Goal: Task Accomplishment & Management: Complete application form

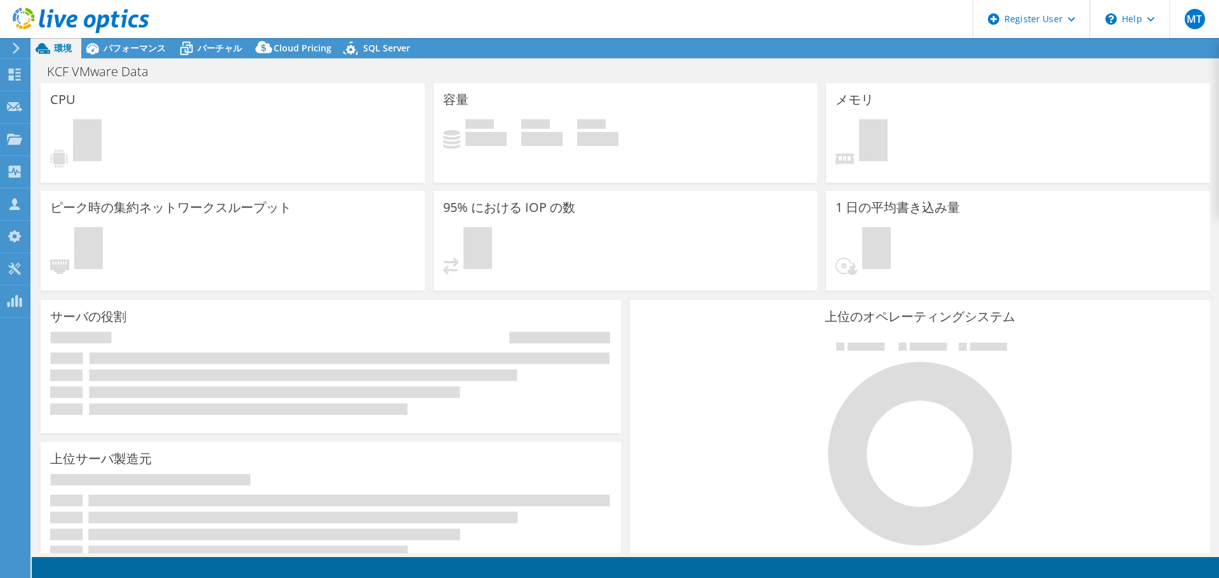
select select "Tokyo"
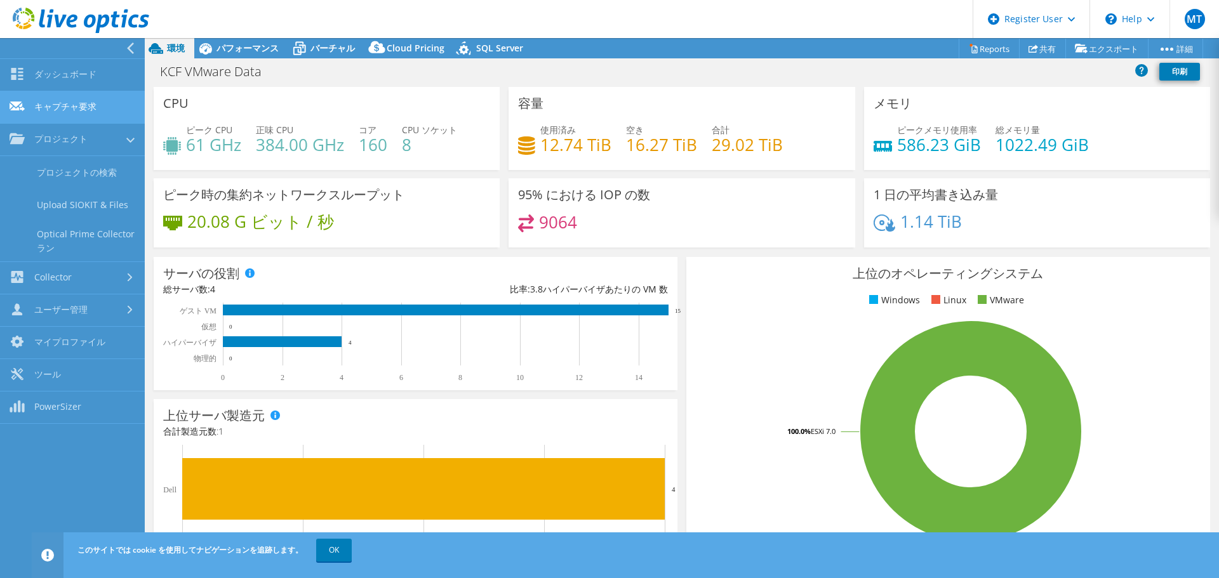
click at [115, 103] on link "キャプチャ要求" at bounding box center [72, 107] width 145 height 32
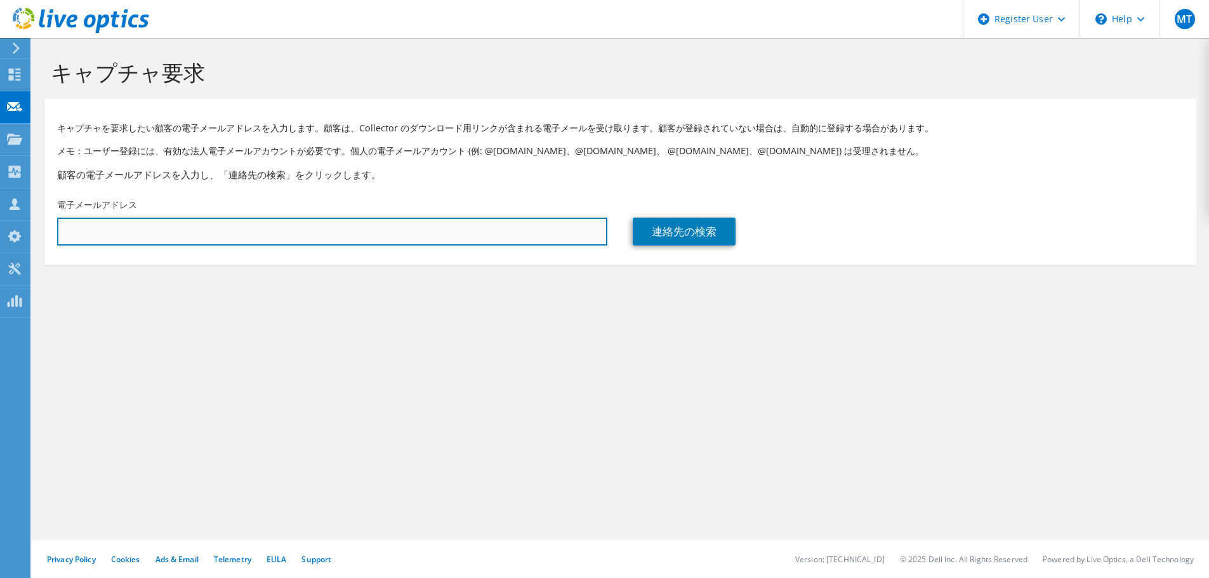
click at [199, 222] on input "text" at bounding box center [332, 232] width 550 height 28
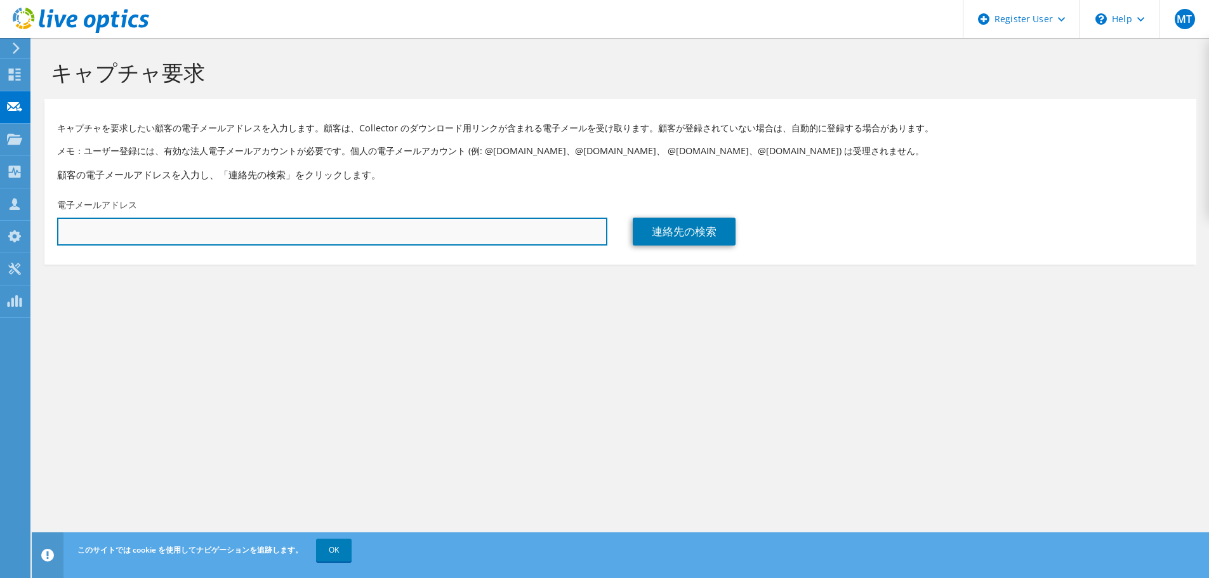
paste input "[PERSON_NAME][EMAIL_ADDRESS][DOMAIN_NAME]"
type input "[PERSON_NAME][EMAIL_ADDRESS][DOMAIN_NAME]"
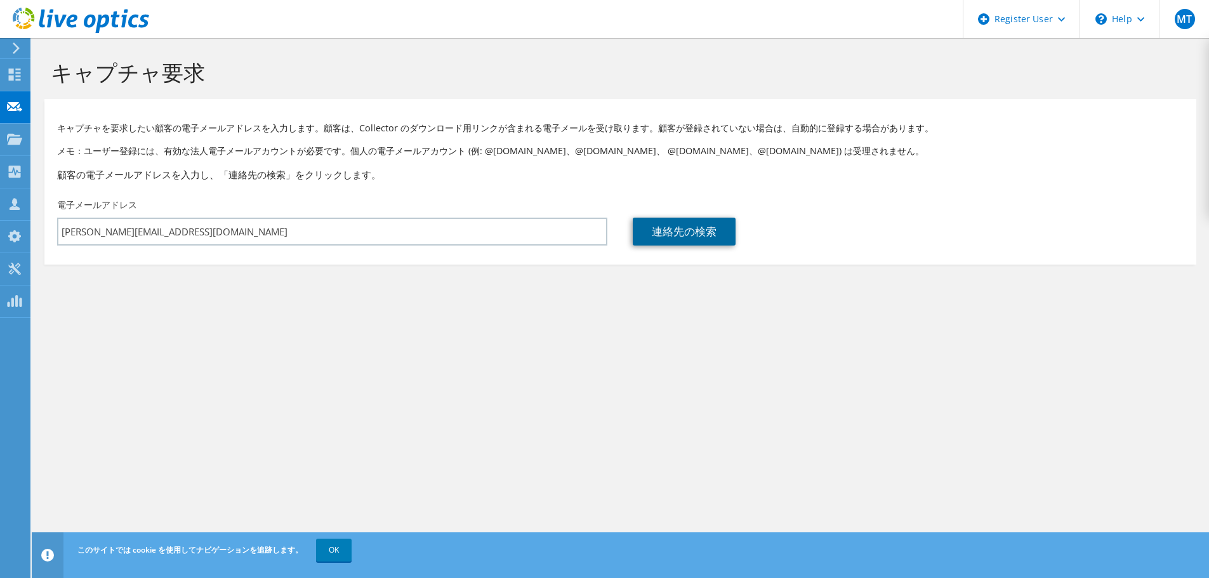
click at [691, 239] on link "連絡先の検索" at bounding box center [684, 232] width 103 height 28
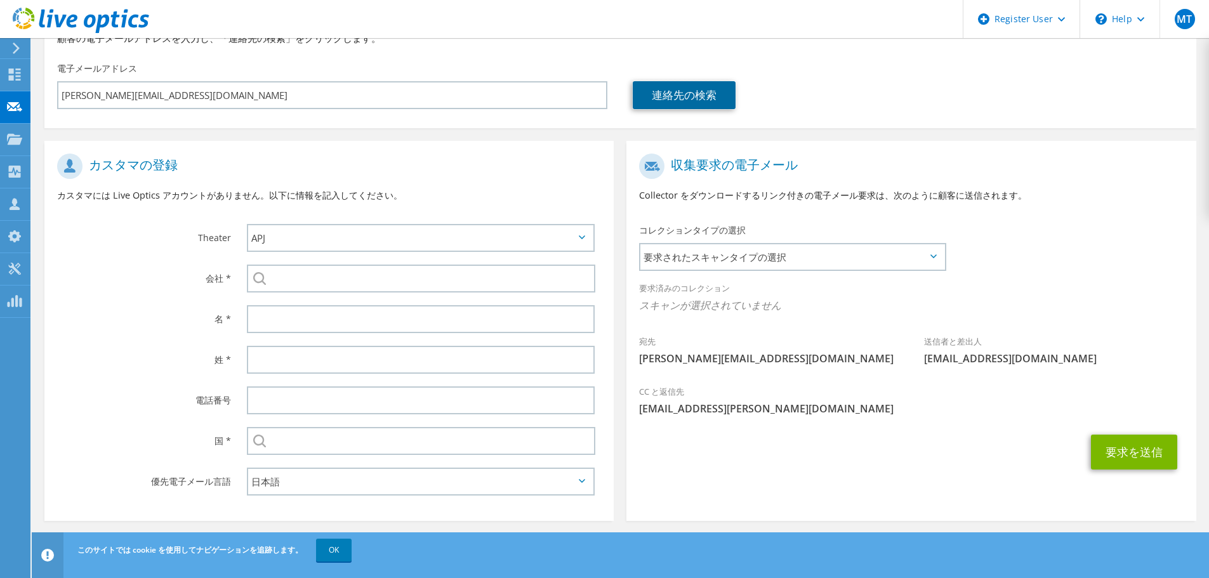
scroll to position [143, 0]
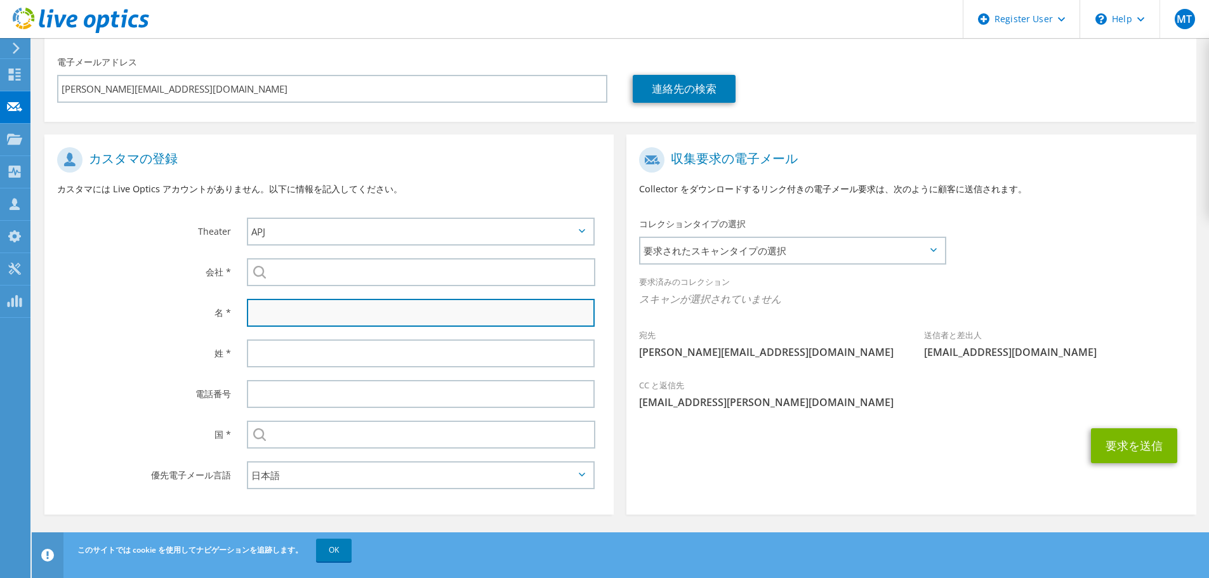
click at [323, 311] on input "text" at bounding box center [421, 313] width 348 height 28
paste input "[PERSON_NAME]"
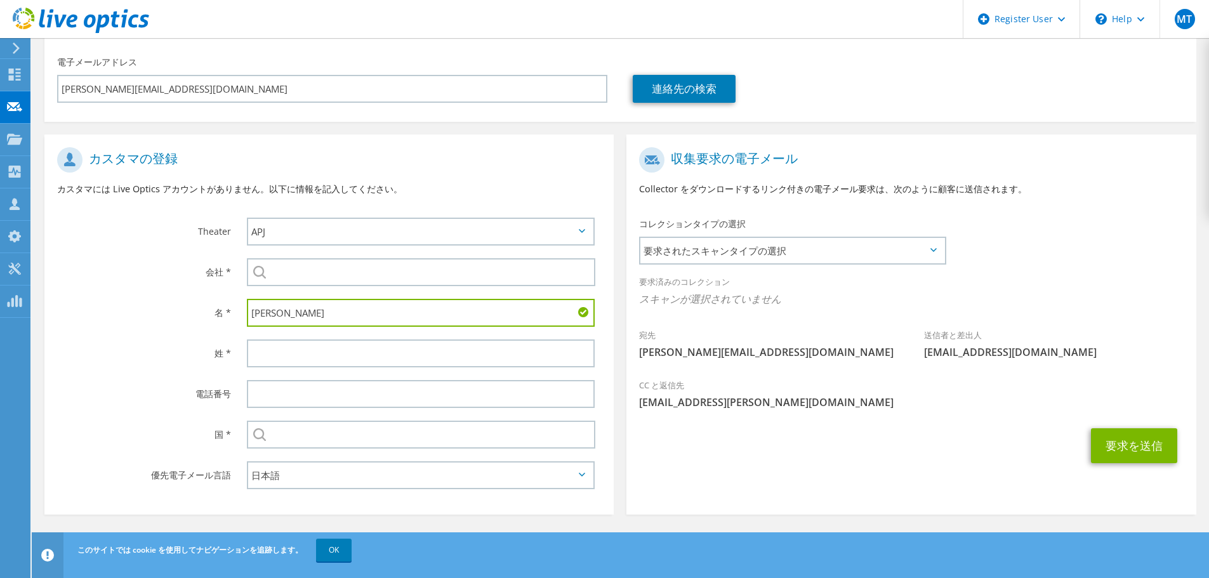
drag, startPoint x: 274, startPoint y: 316, endPoint x: 241, endPoint y: 317, distance: 33.7
click at [241, 317] on div "[PERSON_NAME]" at bounding box center [424, 313] width 380 height 41
type input "[PERSON_NAME]"
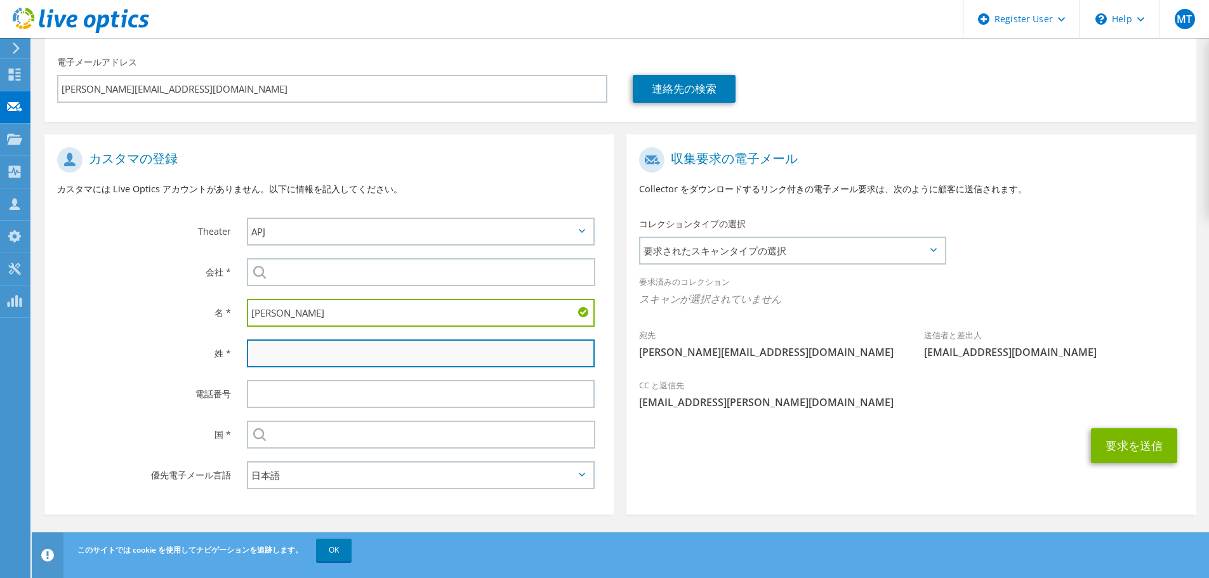
click at [294, 351] on input "text" at bounding box center [421, 354] width 348 height 28
paste input "[PERSON_NAME]"
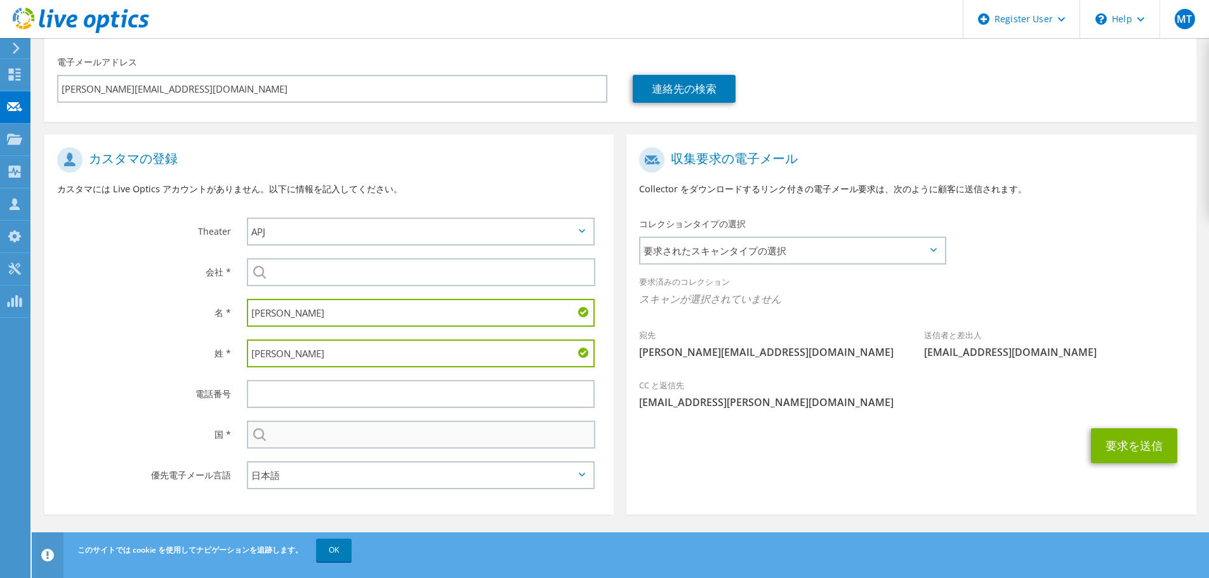
type input "[PERSON_NAME]"
click at [334, 437] on input "text" at bounding box center [421, 435] width 349 height 28
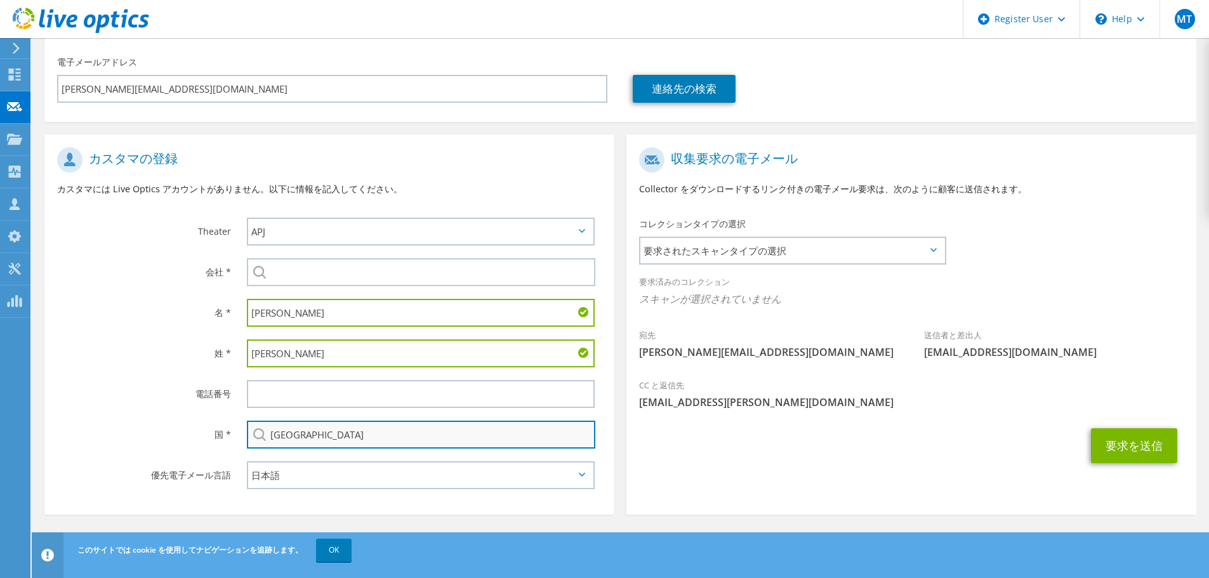
type input "[GEOGRAPHIC_DATA]"
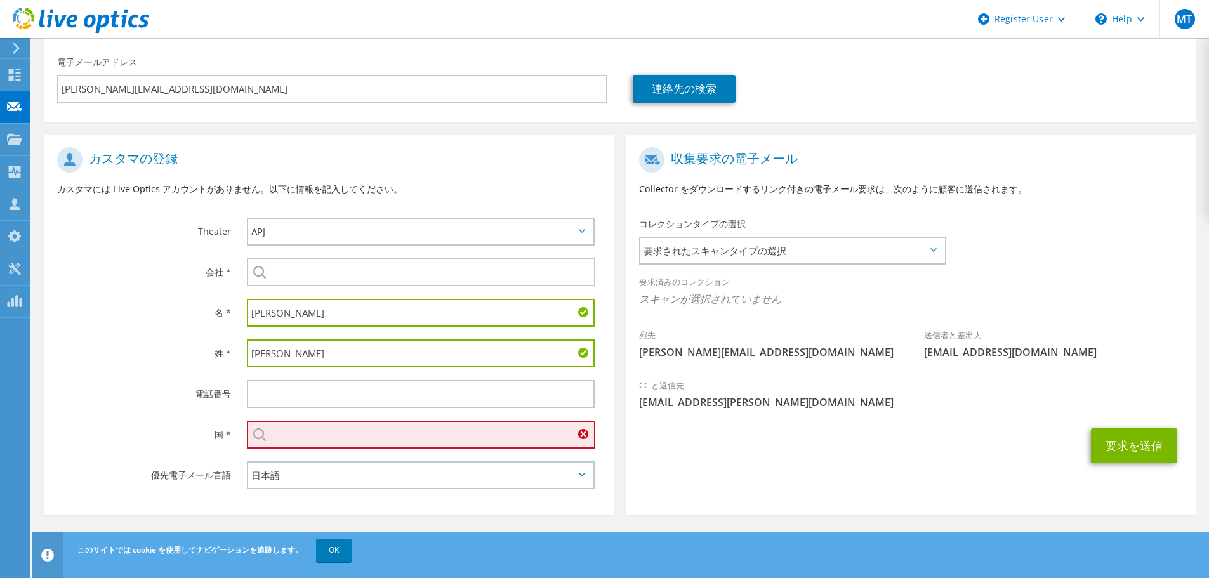
click at [334, 437] on input "text" at bounding box center [421, 435] width 349 height 28
click at [155, 404] on div "電話番号" at bounding box center [139, 393] width 190 height 39
click at [357, 419] on div "選択 アンドラ公国 アラブ首長国連邦 アフガニスタン アンティグア・バーブーダ アンギラ アルバニア アルメニア アンゴラ [GEOGRAPHIC_DATA]…" at bounding box center [424, 435] width 380 height 41
click at [178, 373] on div "姓 * [PERSON_NAME]" at bounding box center [328, 353] width 569 height 41
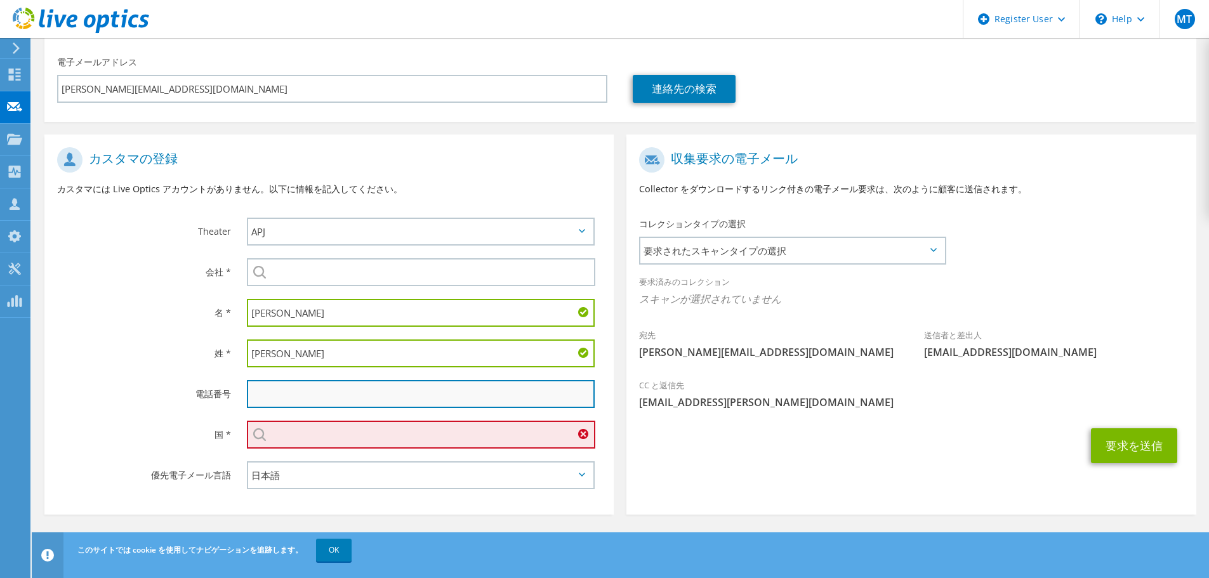
click at [315, 401] on input "text" at bounding box center [421, 394] width 348 height 28
click at [586, 436] on div "選択 アンドラ公国 アラブ首長国連邦 アフガニスタン アンティグア・バーブーダ アンギラ アルバニア アルメニア アンゴラ [GEOGRAPHIC_DATA]…" at bounding box center [421, 435] width 348 height 28
click at [548, 401] on input "text" at bounding box center [421, 394] width 348 height 28
click at [724, 251] on span "要求されたスキャンタイプの選択" at bounding box center [793, 250] width 304 height 25
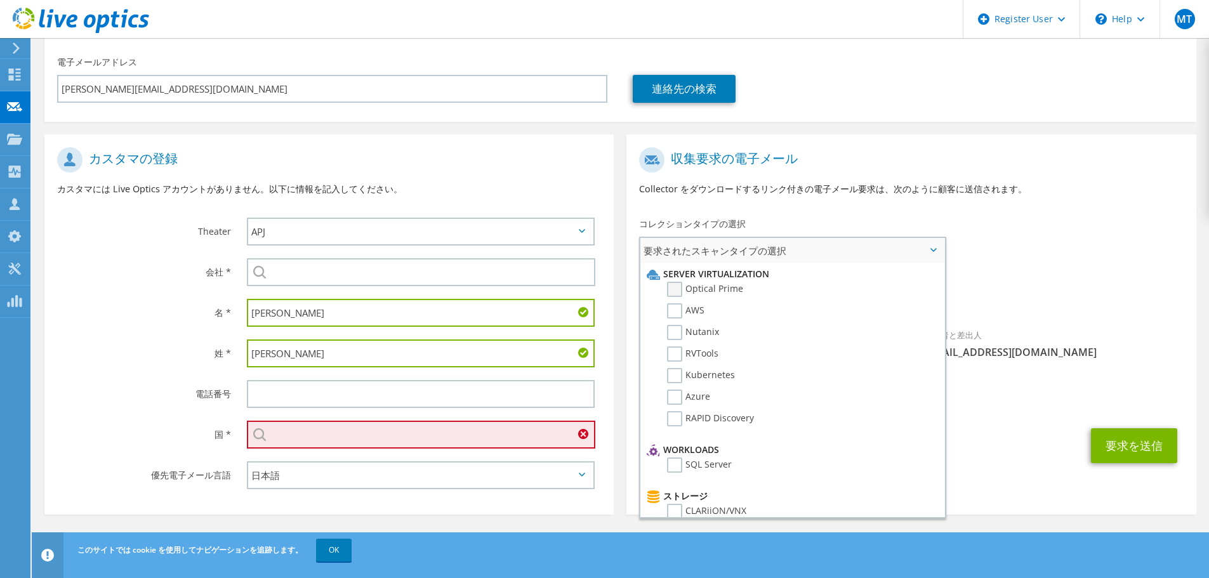
click at [722, 288] on label "Optical Prime" at bounding box center [705, 289] width 76 height 15
click at [0, 0] on input "Optical Prime" at bounding box center [0, 0] width 0 height 0
click at [1042, 419] on div "CC と返信先 [PERSON_NAME][EMAIL_ADDRESS][DOMAIN_NAME]" at bounding box center [911, 398] width 569 height 44
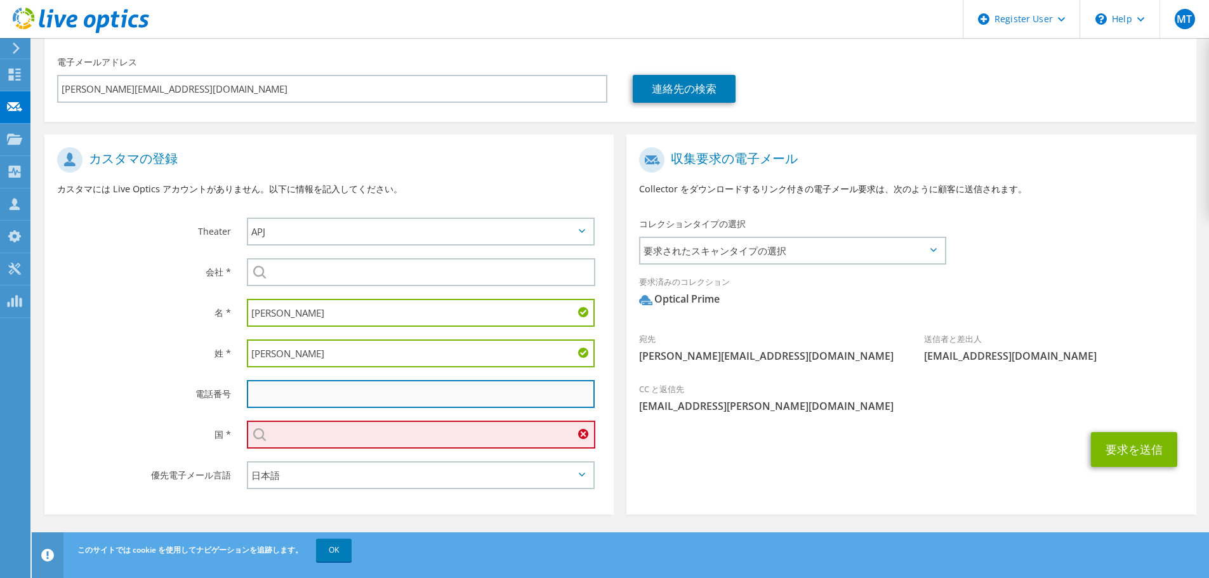
click at [311, 401] on input "text" at bounding box center [421, 394] width 348 height 28
click at [296, 432] on input "text" at bounding box center [421, 435] width 349 height 28
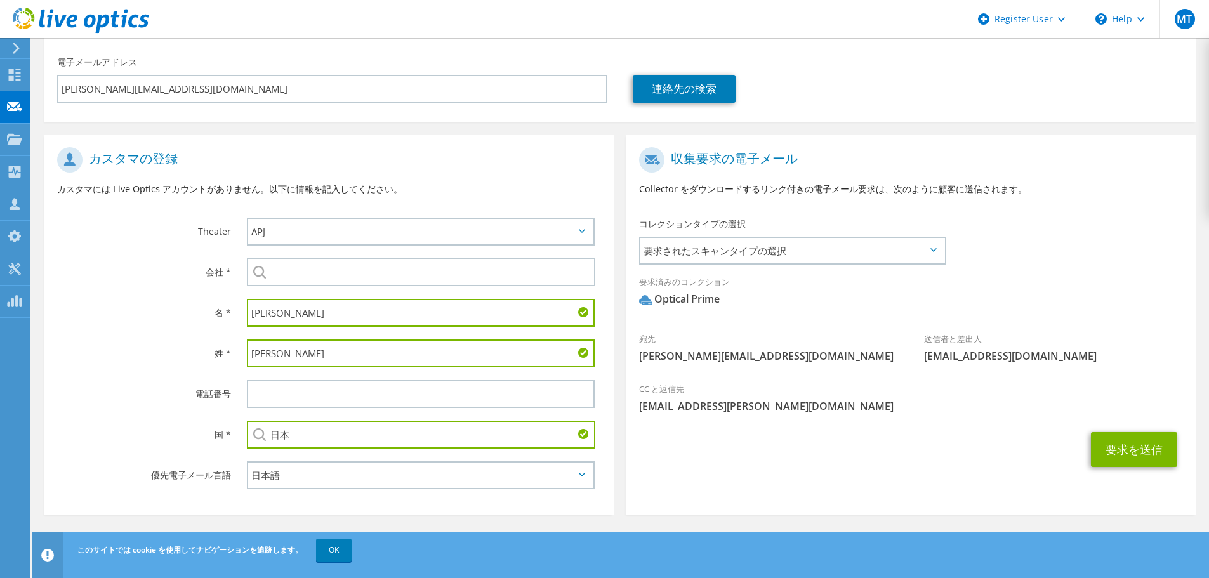
type input "日本"
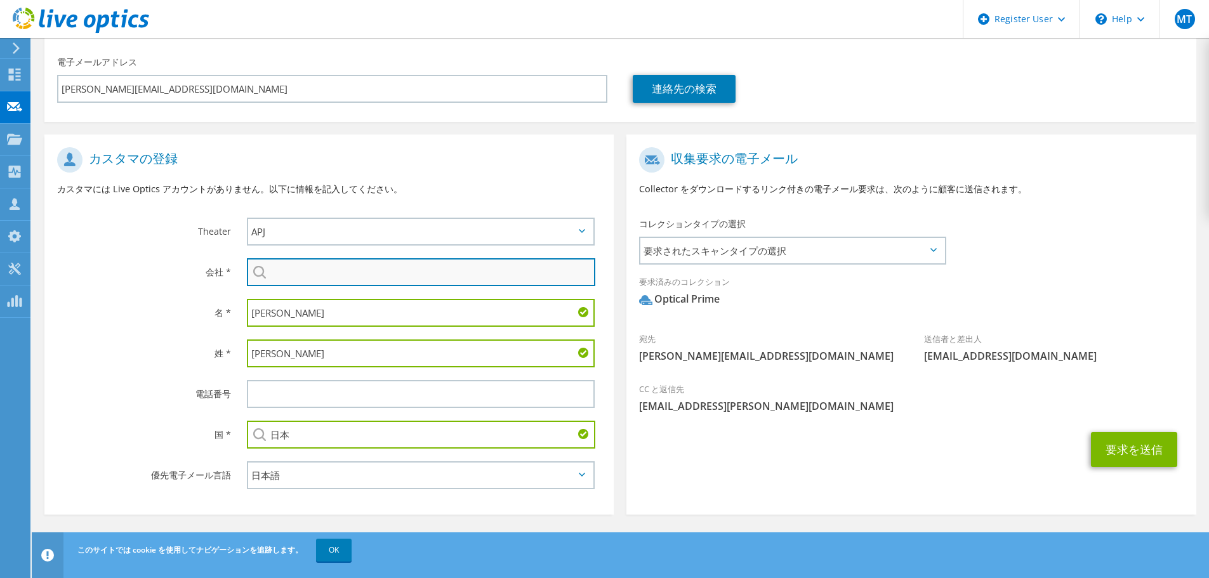
click at [281, 275] on input "search" at bounding box center [421, 272] width 349 height 28
click at [82, 271] on label "会社 *" at bounding box center [144, 268] width 174 height 20
click at [891, 255] on span "要求されたスキャンタイプの選択" at bounding box center [793, 250] width 304 height 25
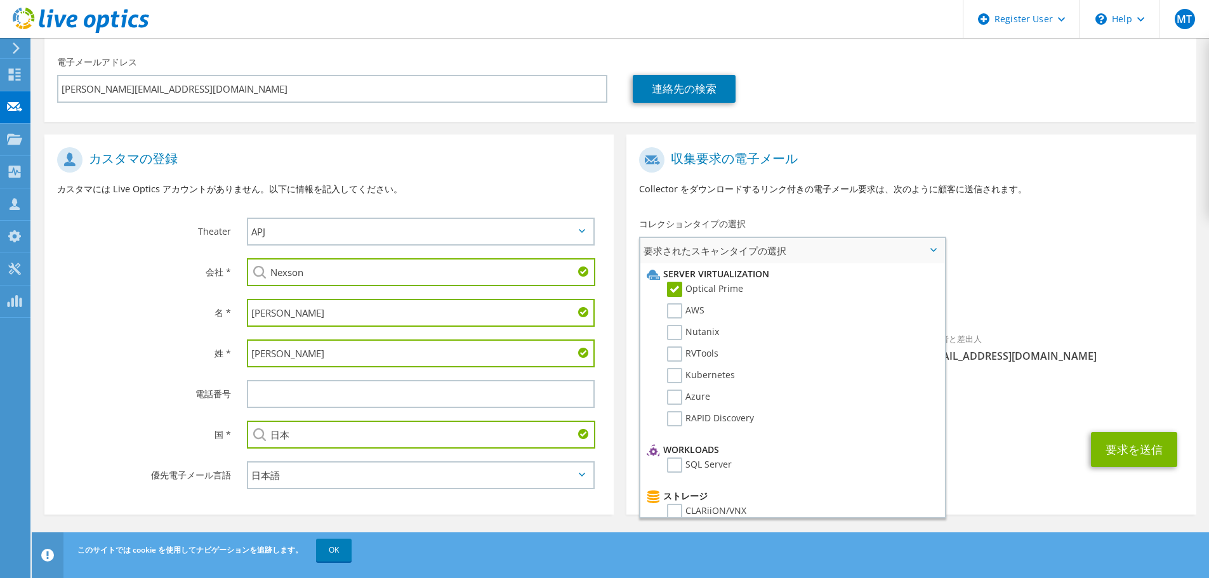
click at [891, 255] on span "要求されたスキャンタイプの選択" at bounding box center [793, 250] width 304 height 25
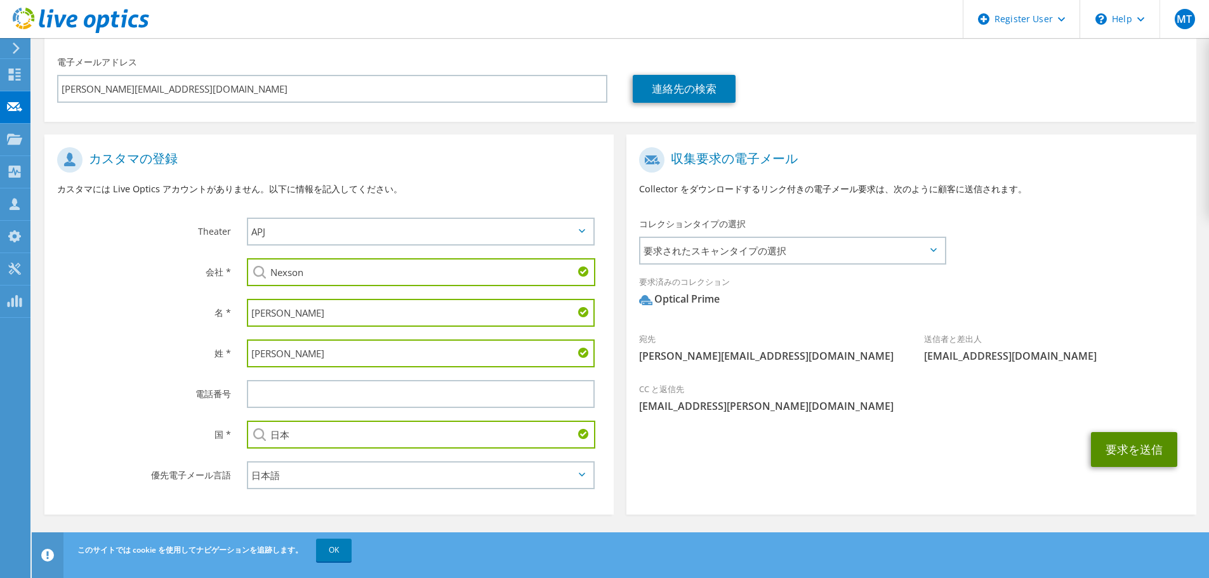
drag, startPoint x: 1120, startPoint y: 455, endPoint x: 235, endPoint y: 331, distance: 893.6
click at [235, 331] on div "カスタマの登録 カスタマには Live Optics アカウントがありません。以下に情報を記入してください。 Theater [PERSON_NAME] EM…" at bounding box center [620, 318] width 1165 height 393
click at [291, 277] on input "Nexson" at bounding box center [421, 272] width 349 height 28
click at [330, 304] on li "NEXON CO.,LTD. : 1940266032" at bounding box center [353, 296] width 212 height 15
type input "NEXON CO.,LTD. : 1940266032"
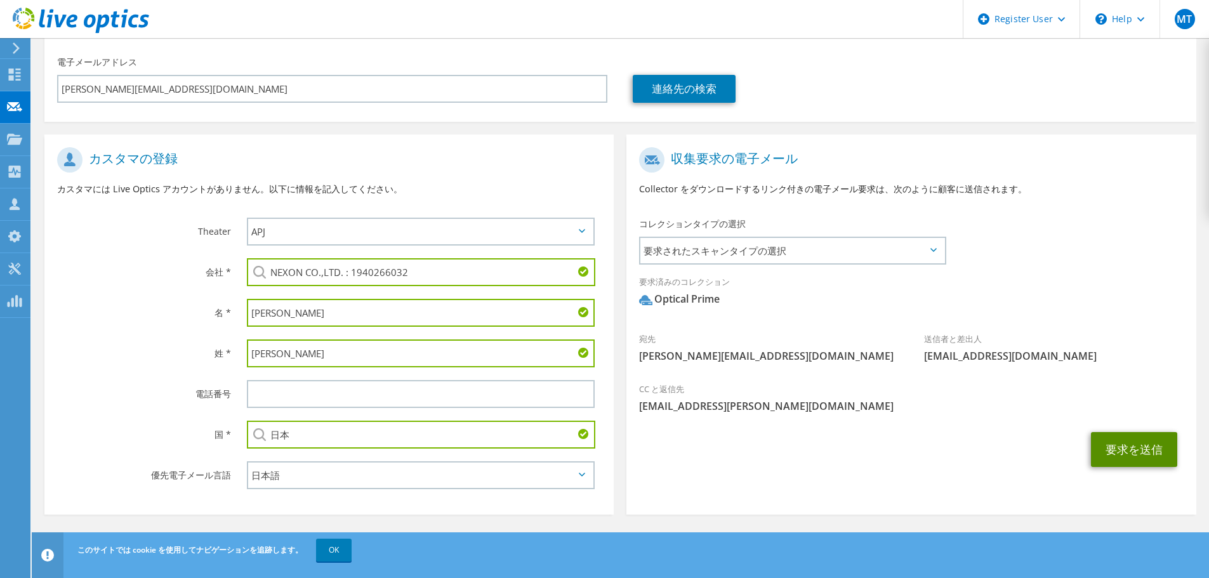
click at [1133, 450] on button "要求を送信" at bounding box center [1134, 449] width 86 height 35
